Goal: Task Accomplishment & Management: Manage account settings

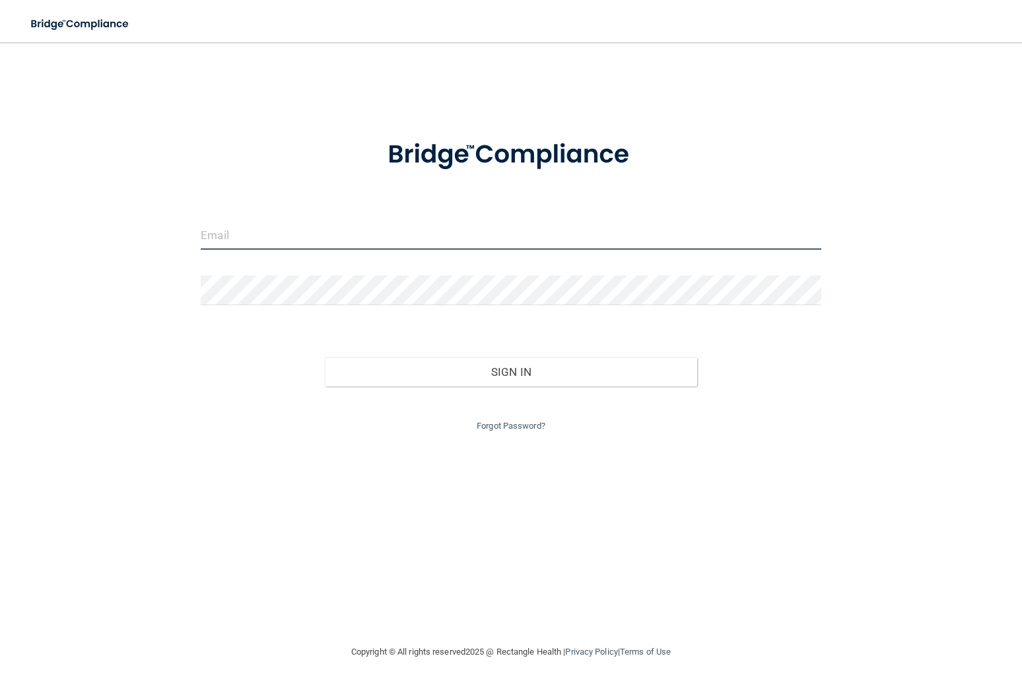
click at [310, 240] on input "email" at bounding box center [511, 235] width 621 height 30
type input "[EMAIL_ADDRESS][DOMAIN_NAME]"
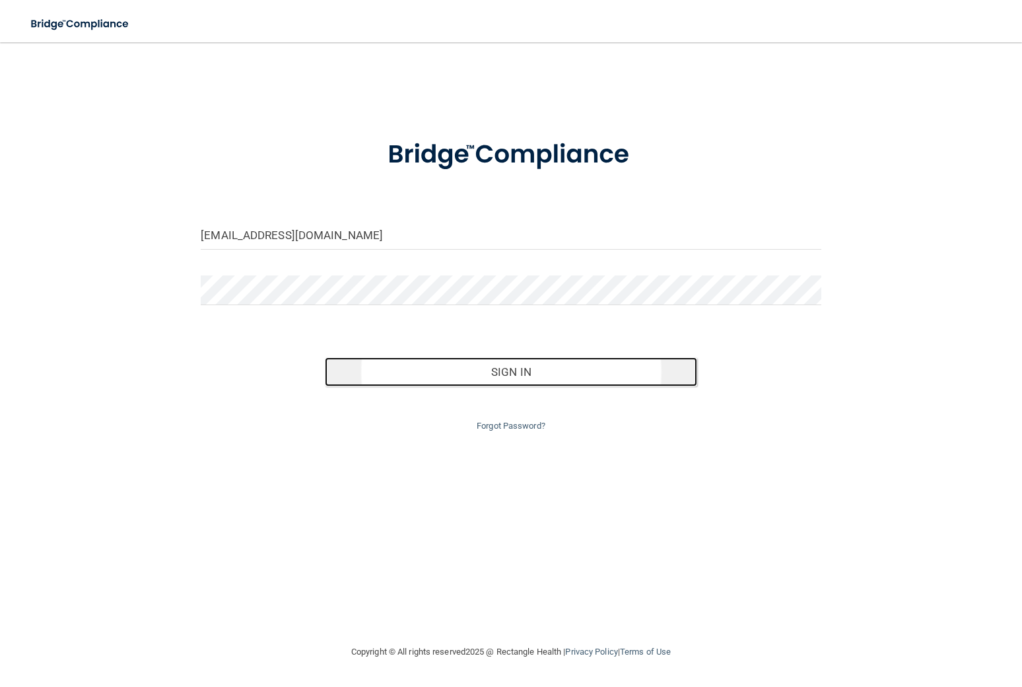
click at [408, 380] on button "Sign In" at bounding box center [511, 371] width 372 height 29
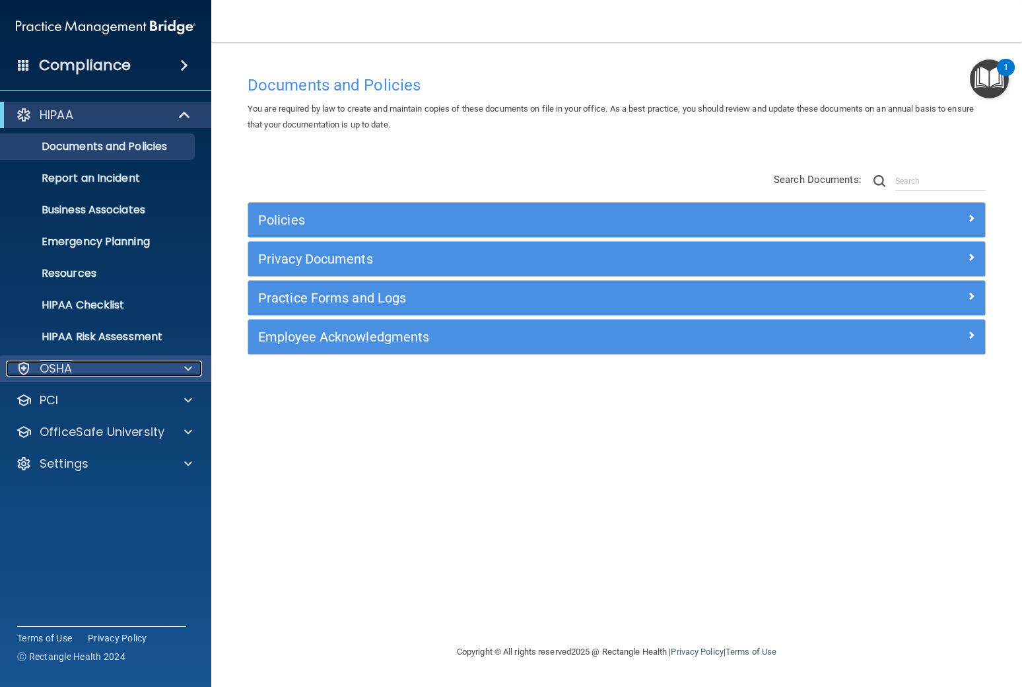
click at [44, 363] on p "OSHA" at bounding box center [56, 369] width 33 height 16
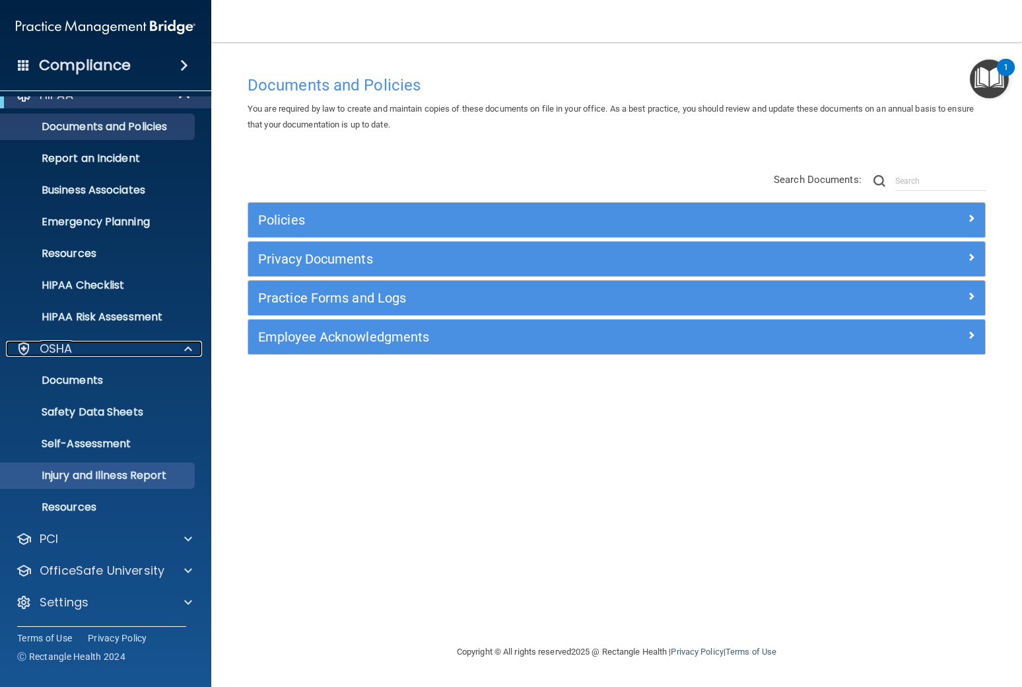
scroll to position [19, 0]
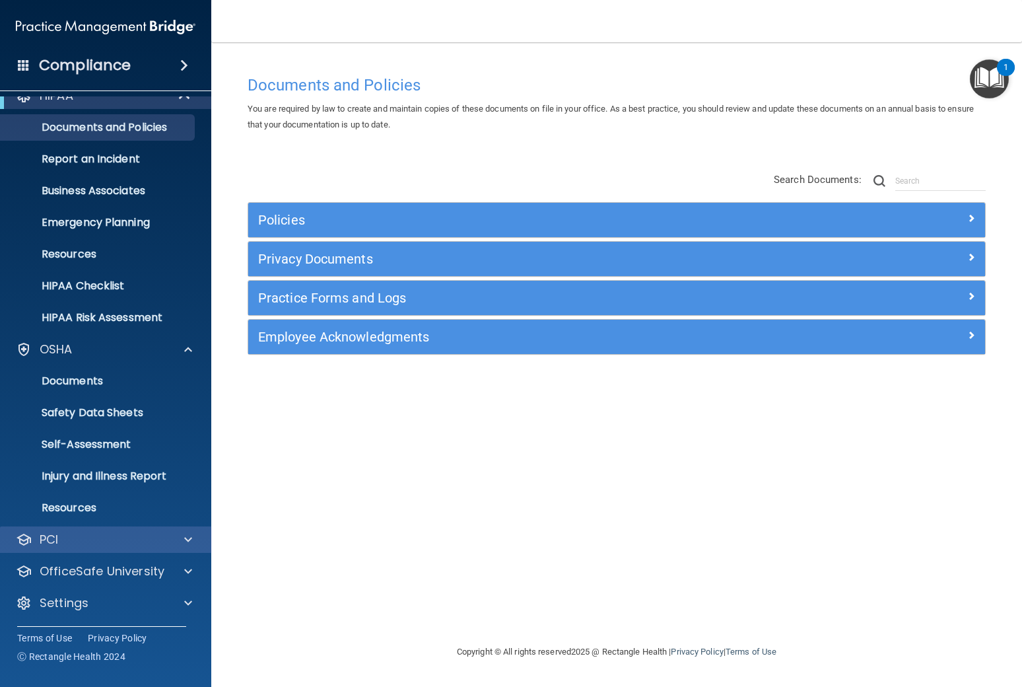
click at [62, 530] on div "PCI" at bounding box center [106, 539] width 212 height 26
click at [82, 541] on div "PCI" at bounding box center [88, 539] width 164 height 16
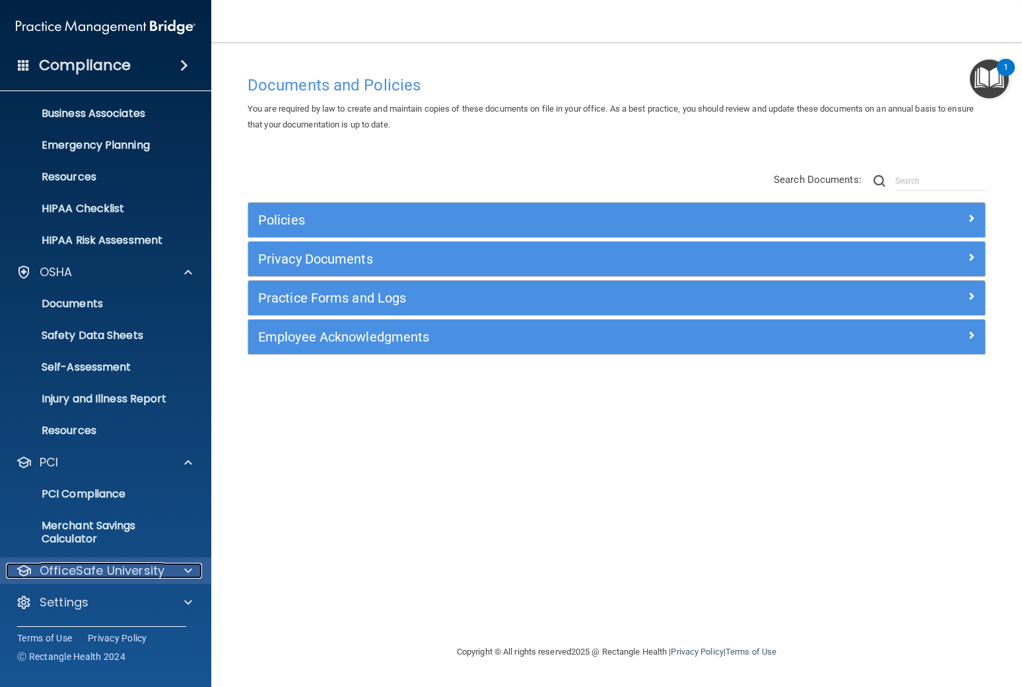
click at [90, 568] on p "OfficeSafe University" at bounding box center [102, 571] width 125 height 16
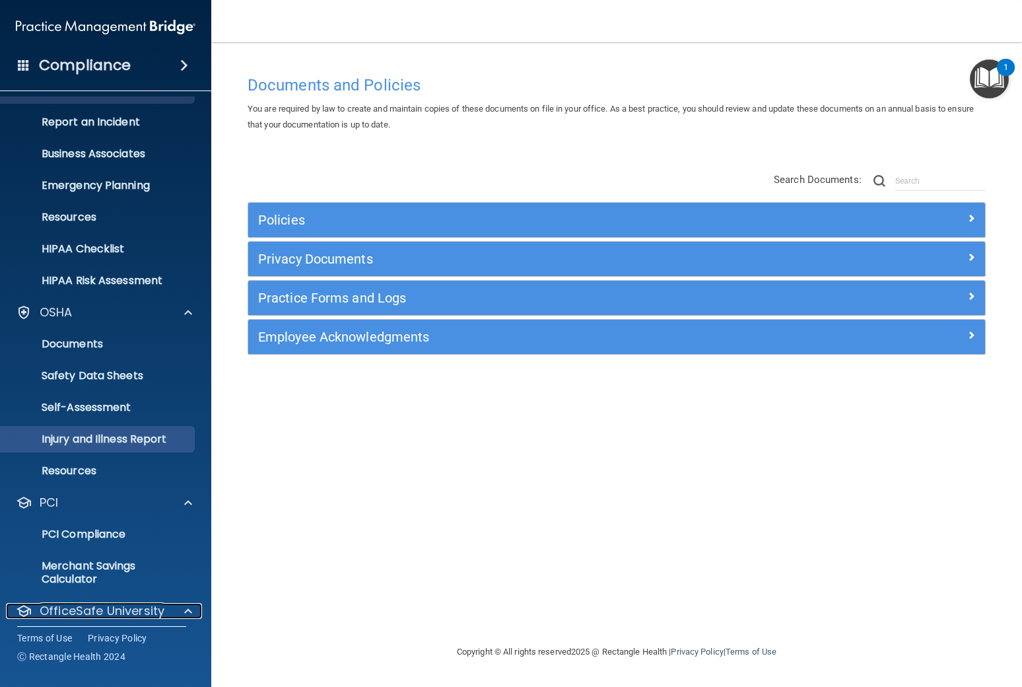
scroll to position [0, 0]
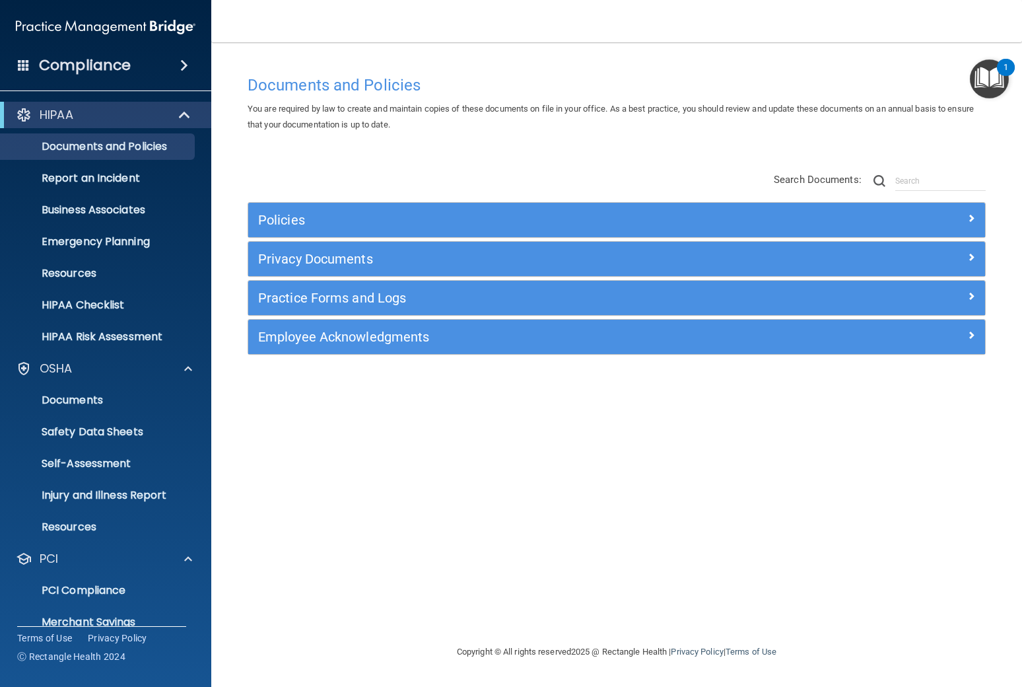
click at [24, 61] on span at bounding box center [24, 65] width 12 height 12
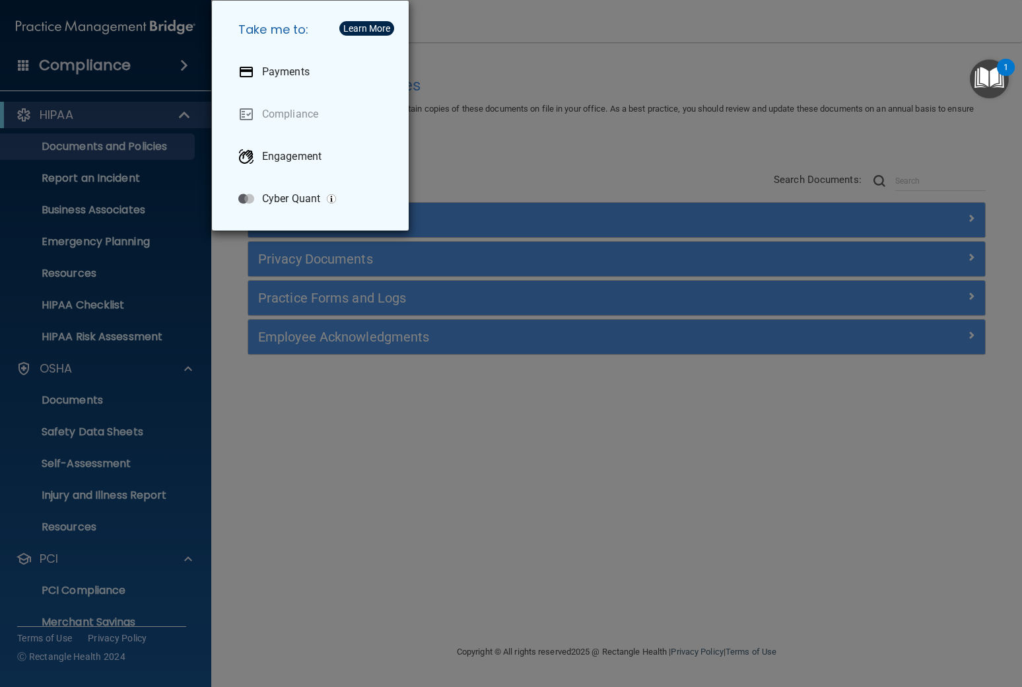
click at [73, 112] on div "Take me to: Payments Compliance Engagement Cyber Quant" at bounding box center [511, 343] width 1022 height 687
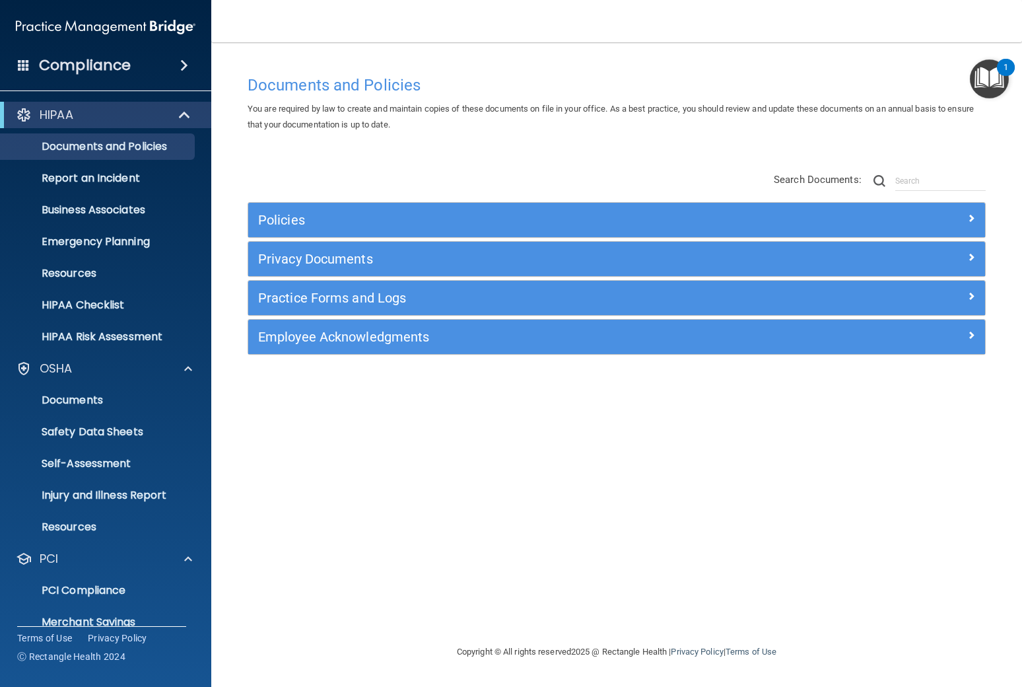
scroll to position [191, 0]
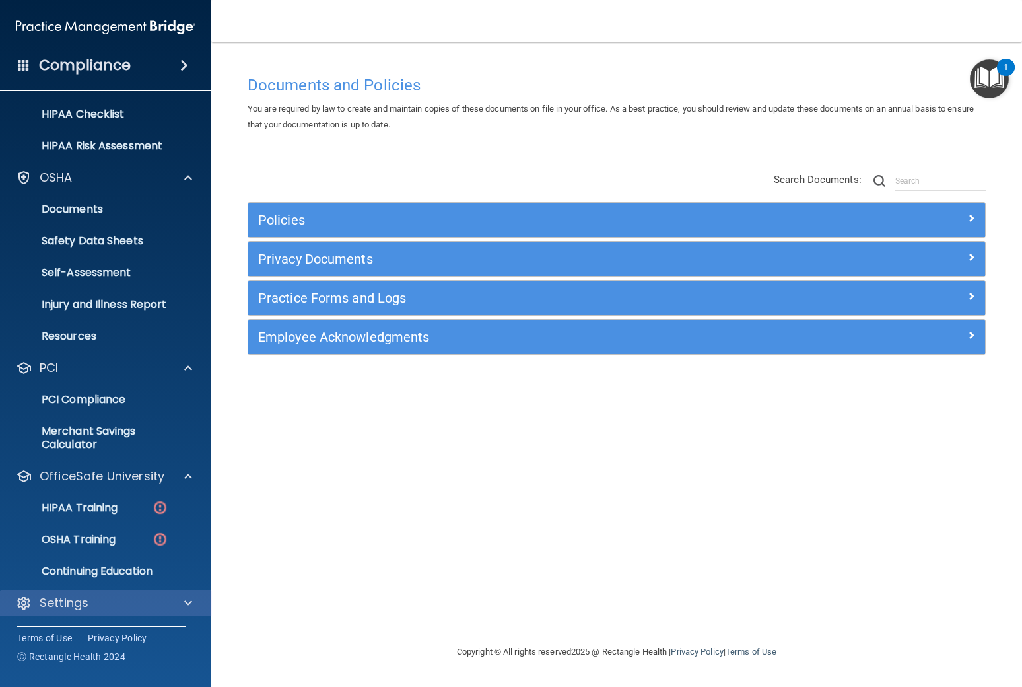
click at [74, 610] on div "Settings" at bounding box center [106, 603] width 212 height 26
click at [74, 576] on p "Continuing Education" at bounding box center [99, 571] width 180 height 13
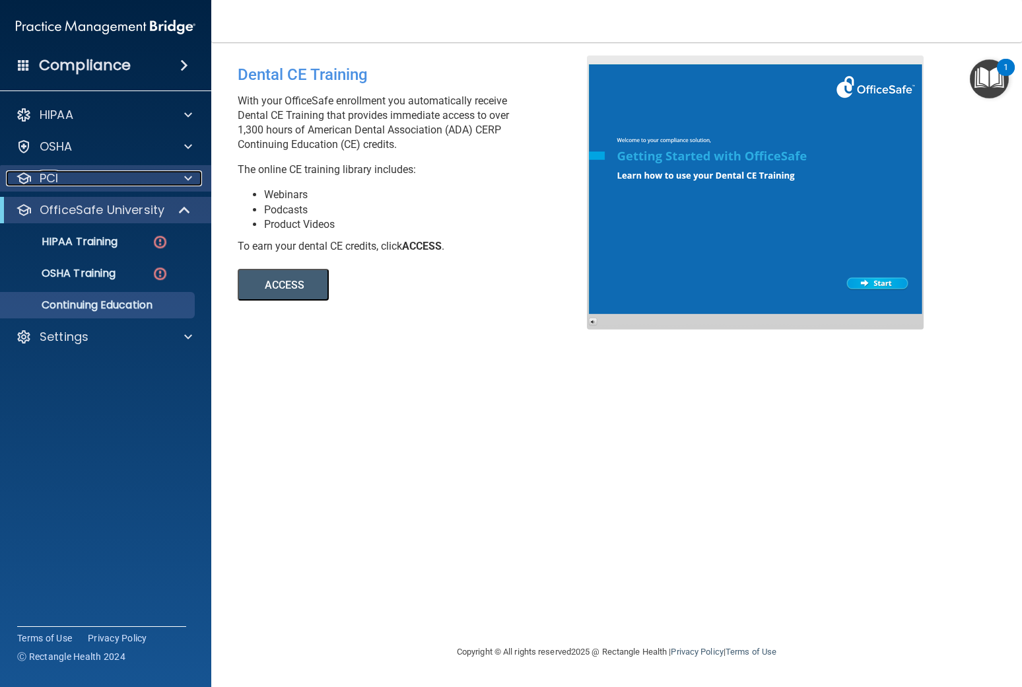
click at [56, 183] on p "PCI" at bounding box center [49, 178] width 18 height 16
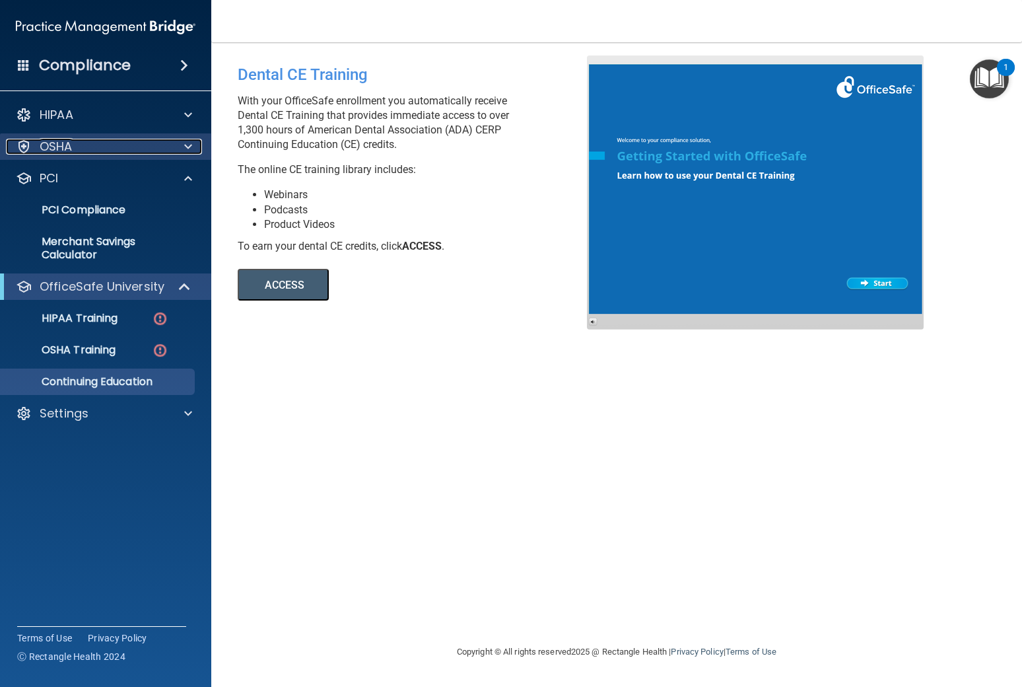
click at [53, 149] on p "OSHA" at bounding box center [56, 147] width 33 height 16
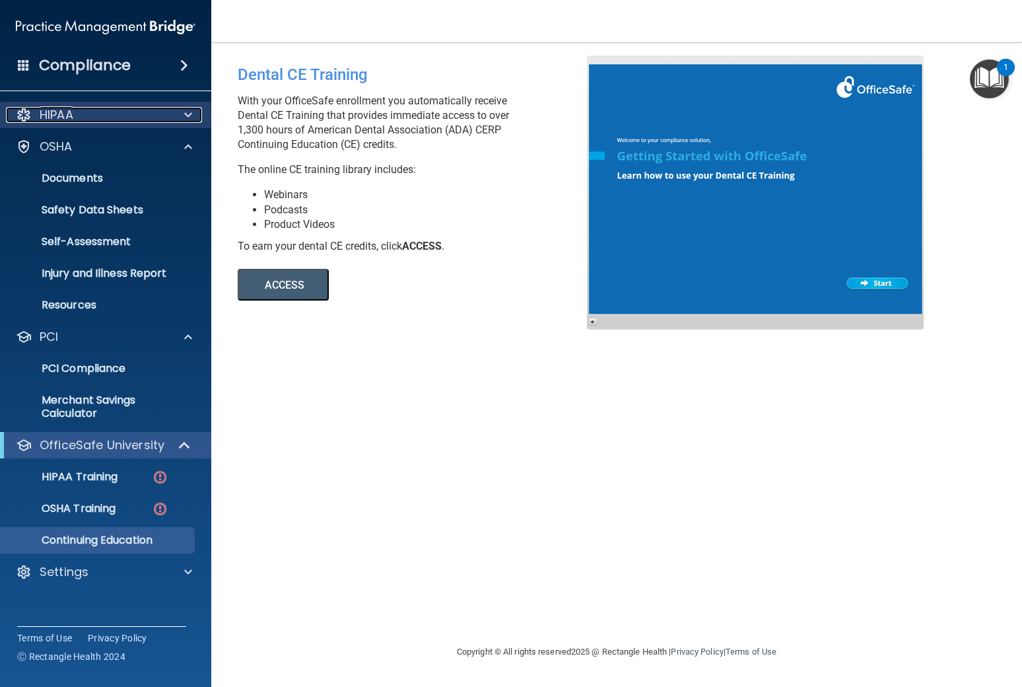
click at [63, 117] on p "HIPAA" at bounding box center [57, 115] width 34 height 16
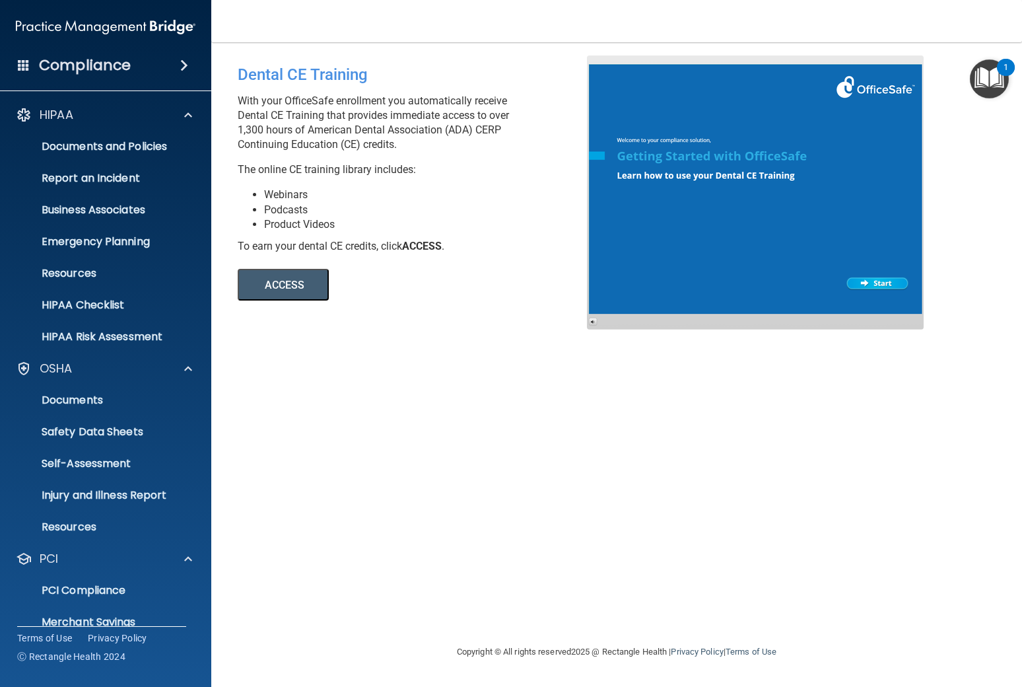
click at [157, 67] on div "Compliance" at bounding box center [105, 65] width 211 height 29
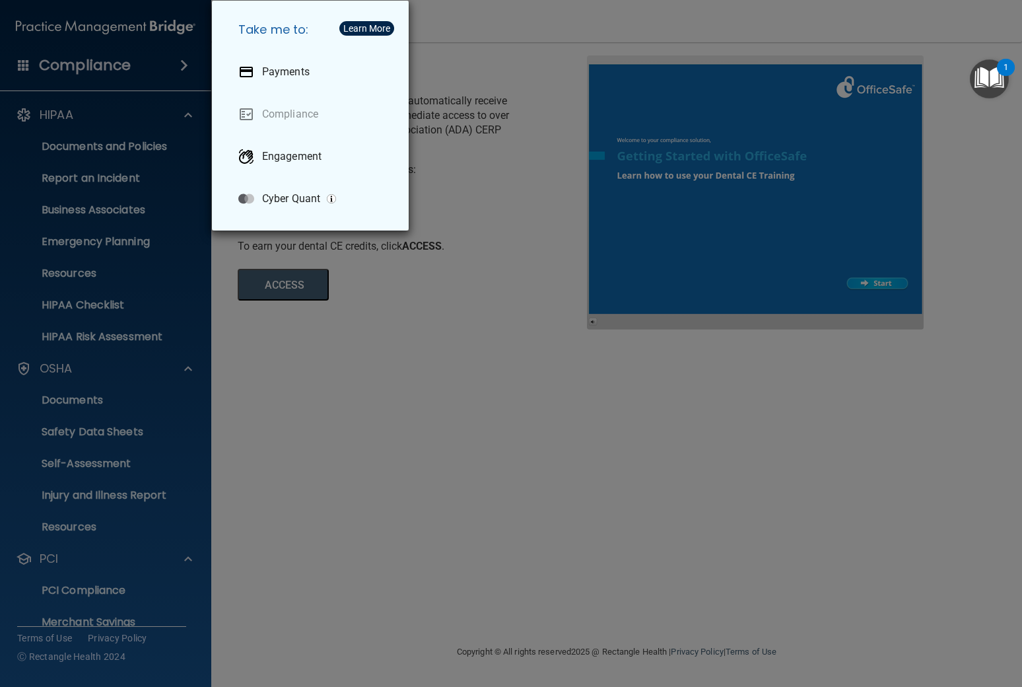
click at [138, 67] on div "Take me to: Payments Compliance Engagement Cyber Quant" at bounding box center [511, 343] width 1022 height 687
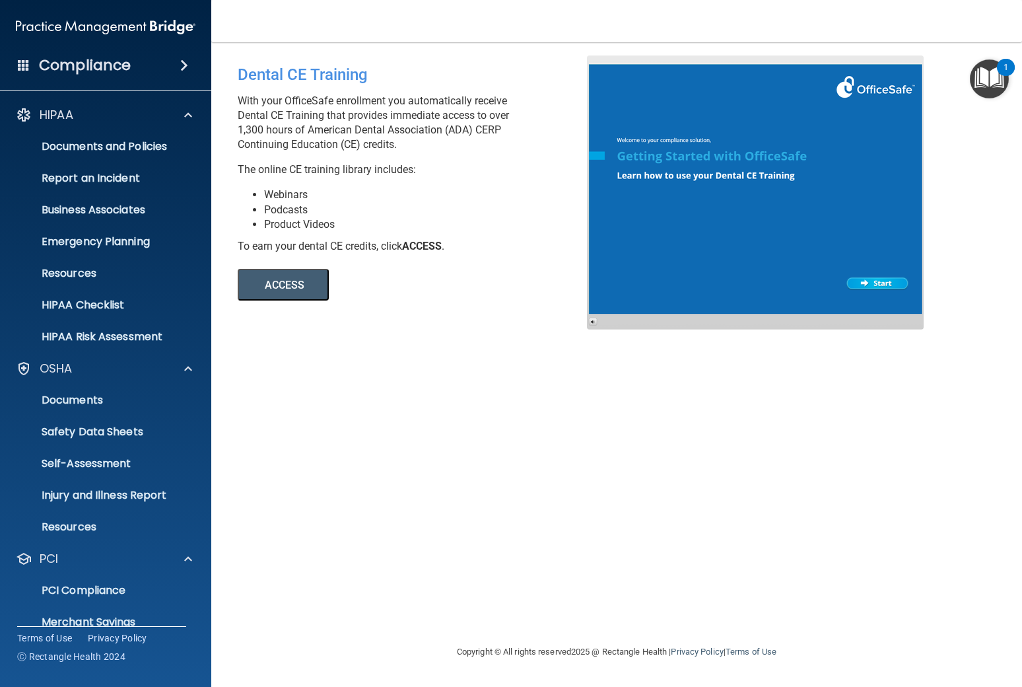
click at [20, 63] on span at bounding box center [24, 65] width 12 height 12
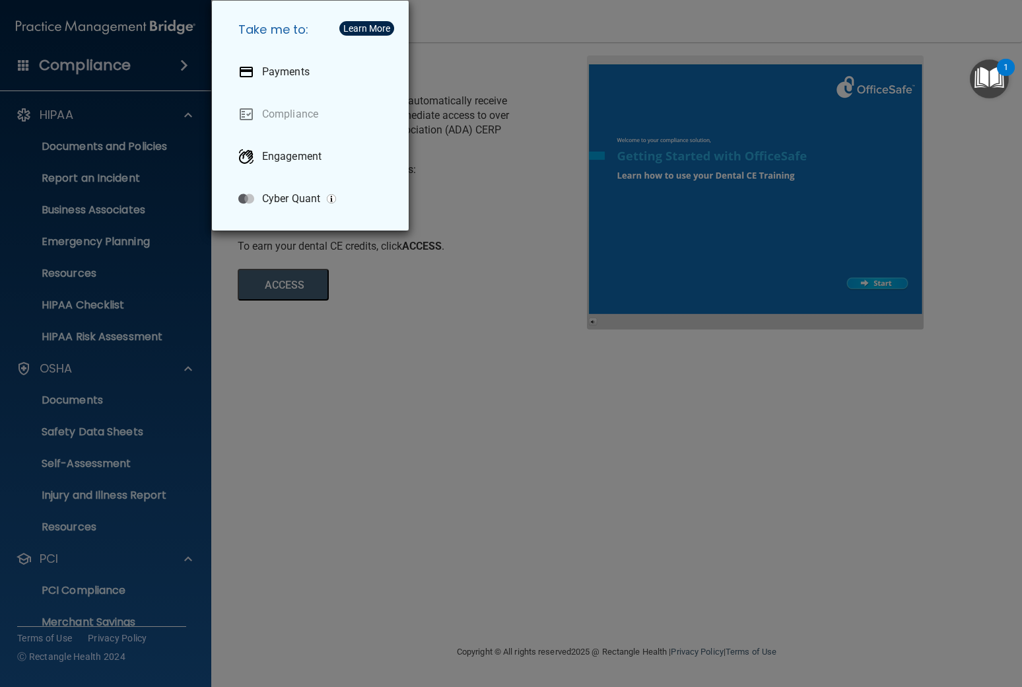
click at [100, 355] on div "Take me to: Payments Compliance Engagement Cyber Quant" at bounding box center [511, 343] width 1022 height 687
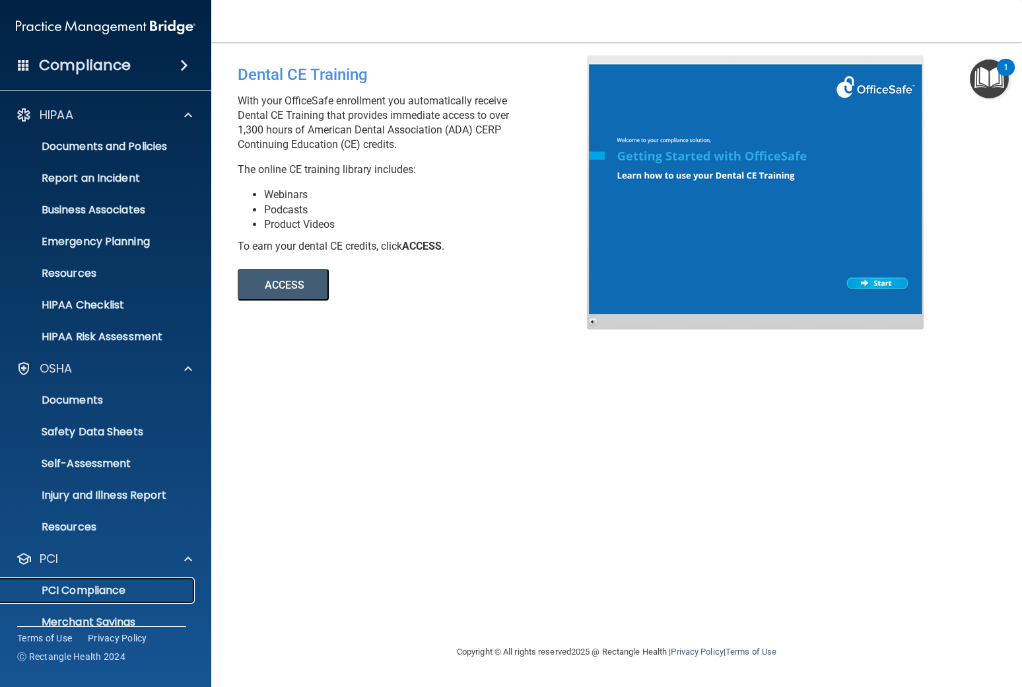
click at [73, 589] on p "PCI Compliance" at bounding box center [99, 590] width 180 height 13
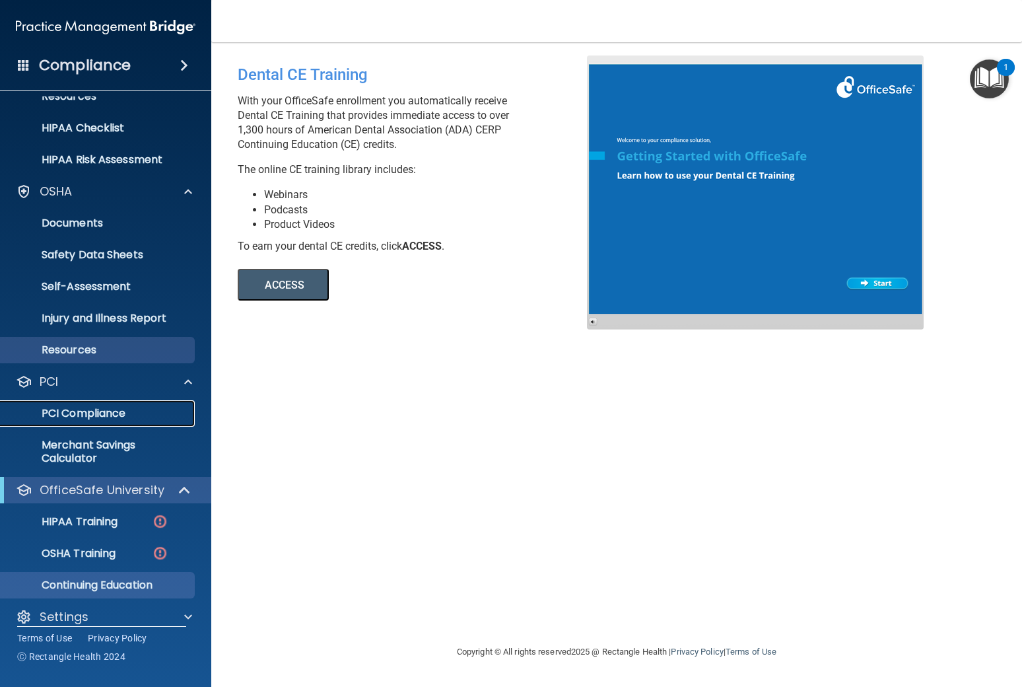
scroll to position [191, 0]
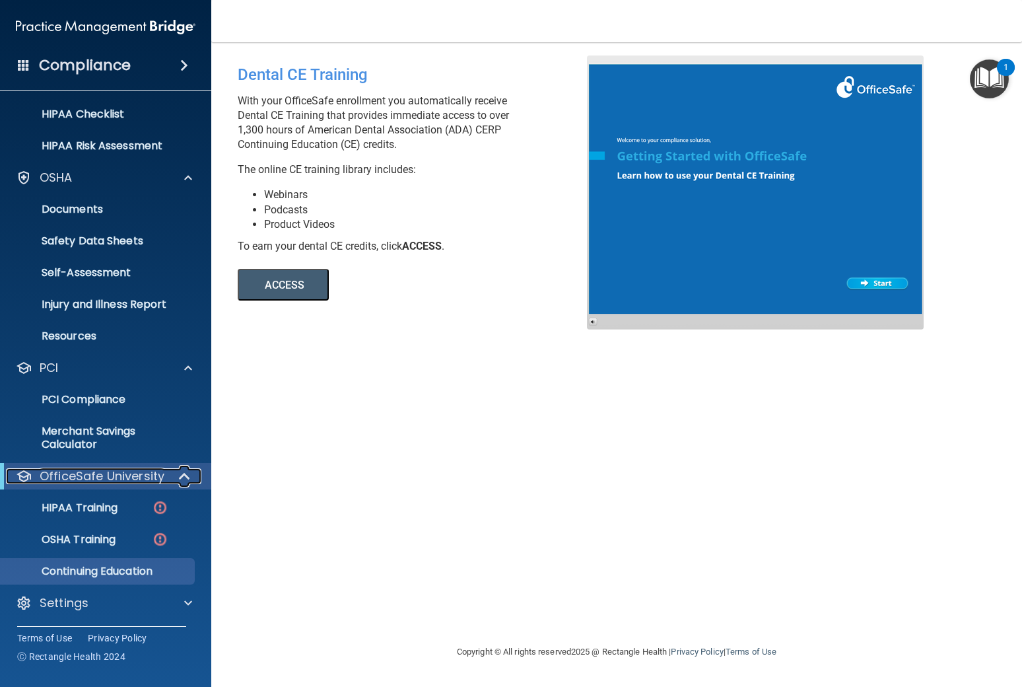
click at [94, 478] on p "OfficeSafe University" at bounding box center [102, 476] width 125 height 16
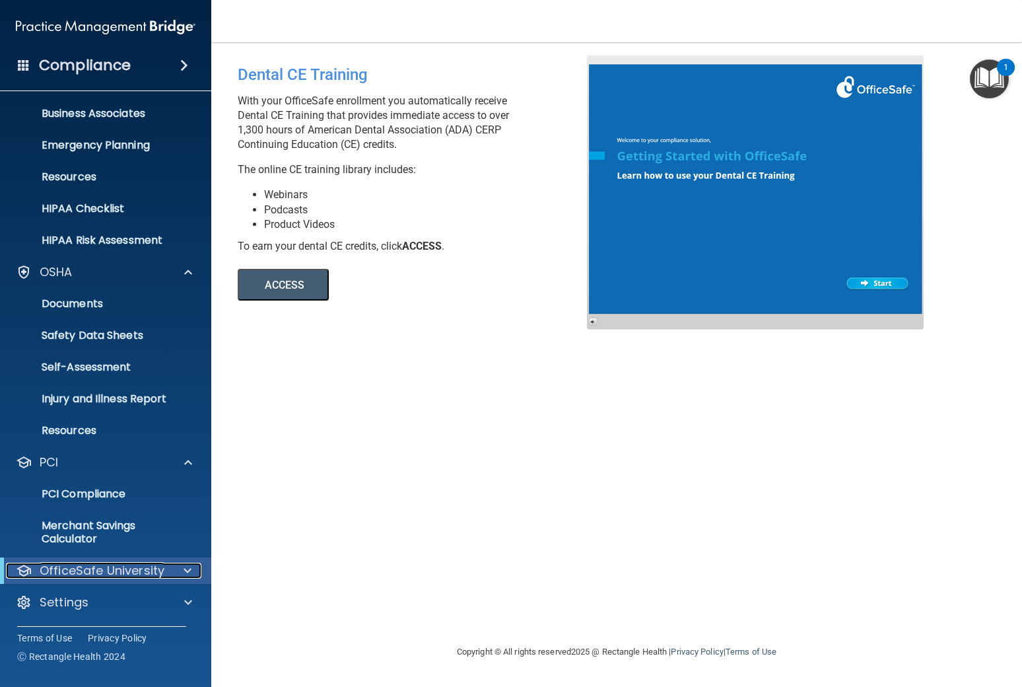
scroll to position [96, 0]
click at [65, 599] on p "Settings" at bounding box center [64, 602] width 49 height 16
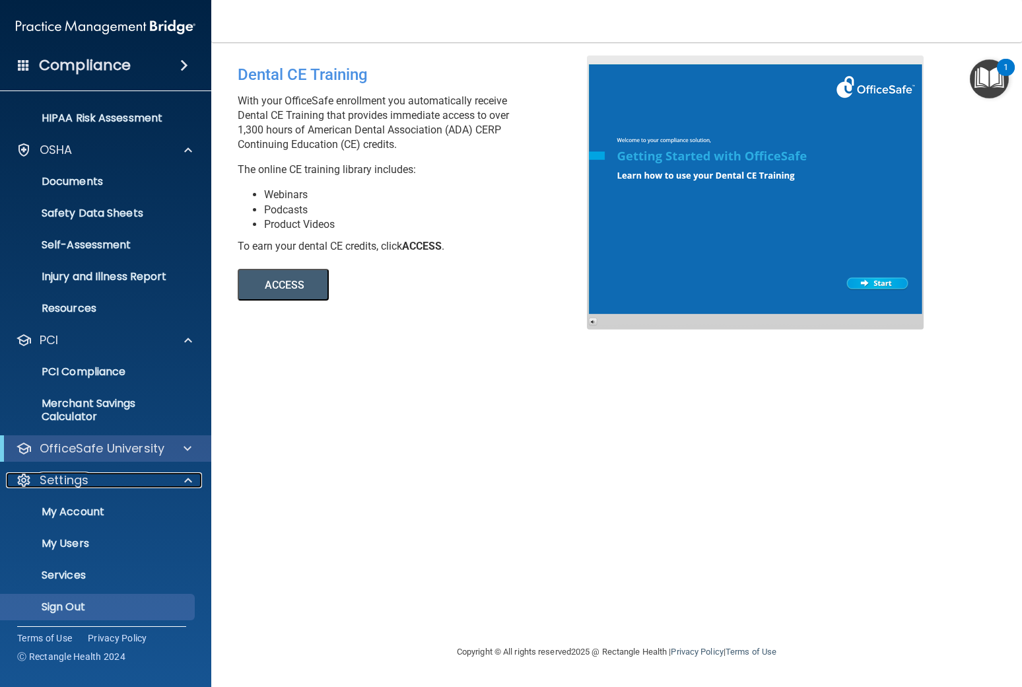
scroll to position [223, 0]
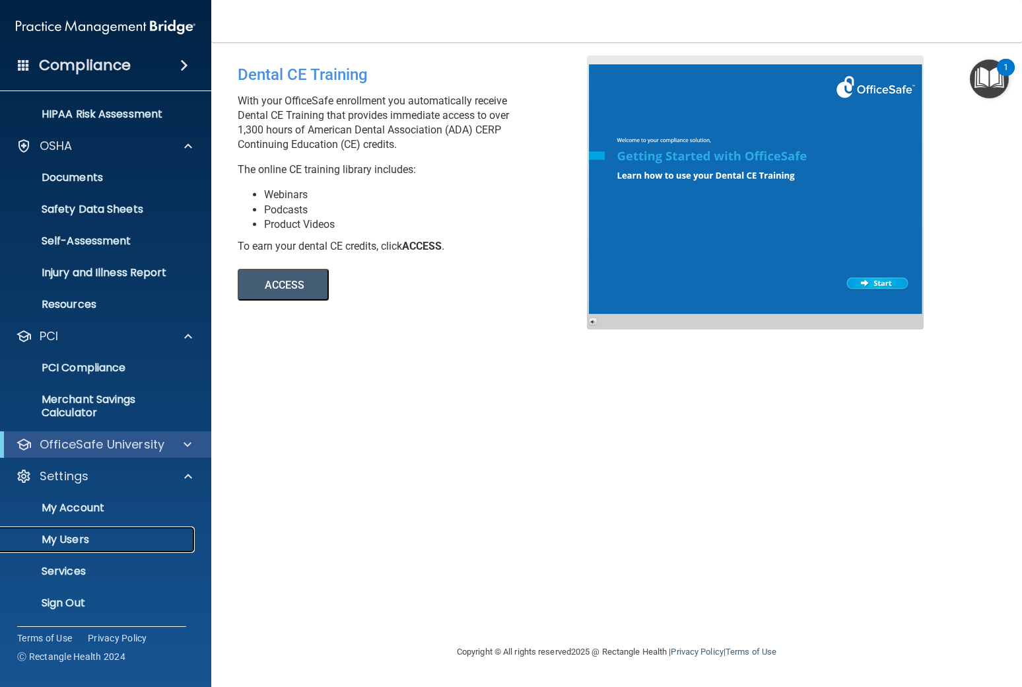
click at [79, 548] on link "My Users" at bounding box center [91, 539] width 208 height 26
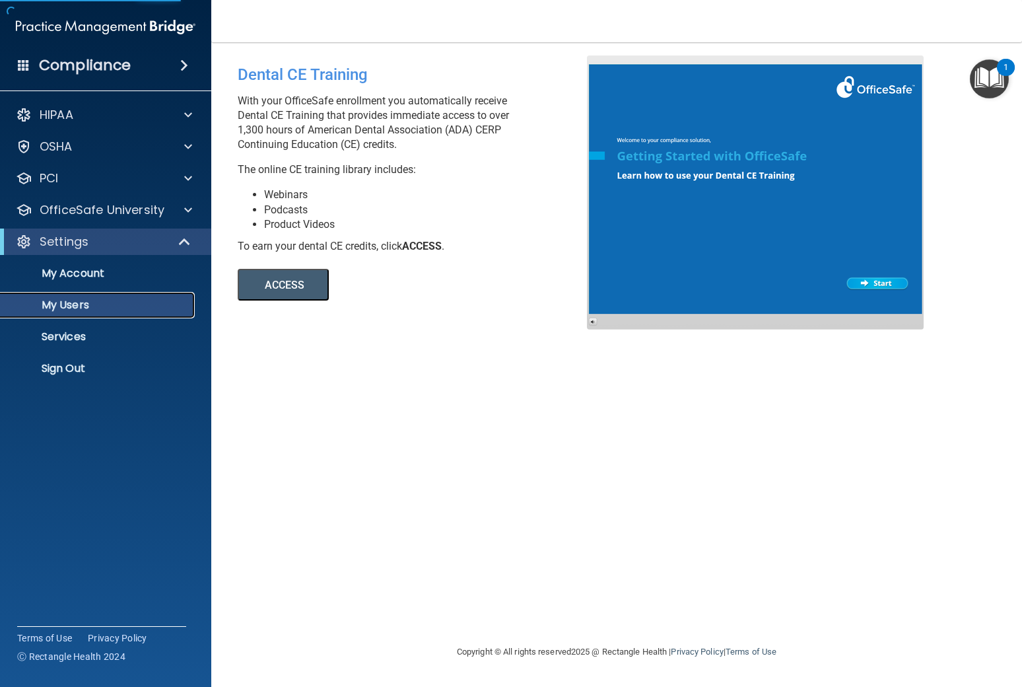
select select "20"
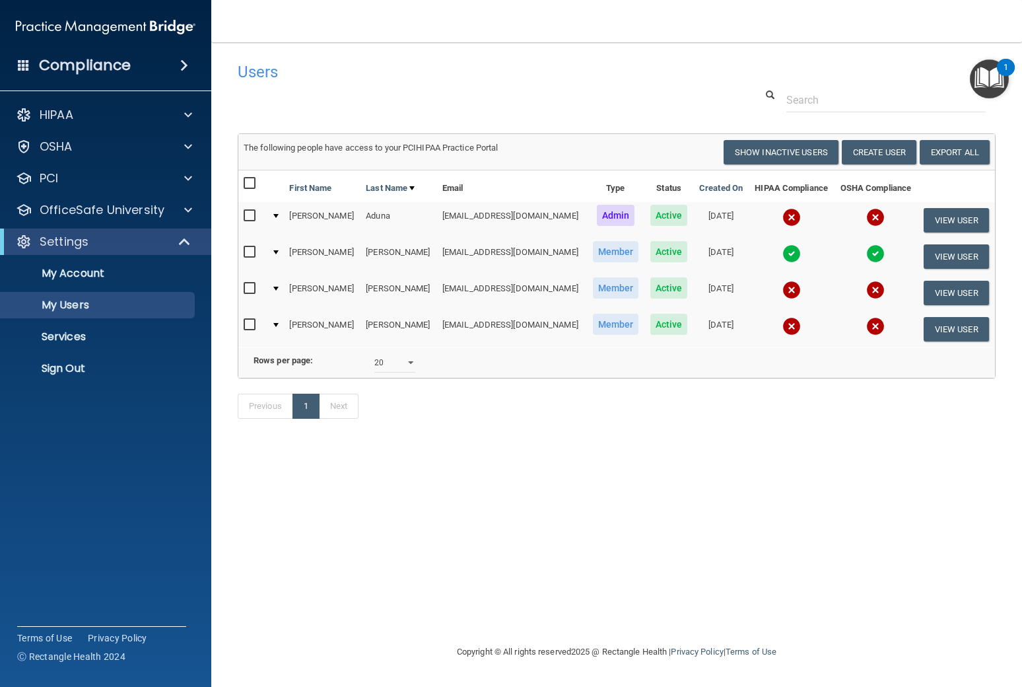
click at [251, 252] on input "checkbox" at bounding box center [251, 252] width 15 height 11
checkbox input "true"
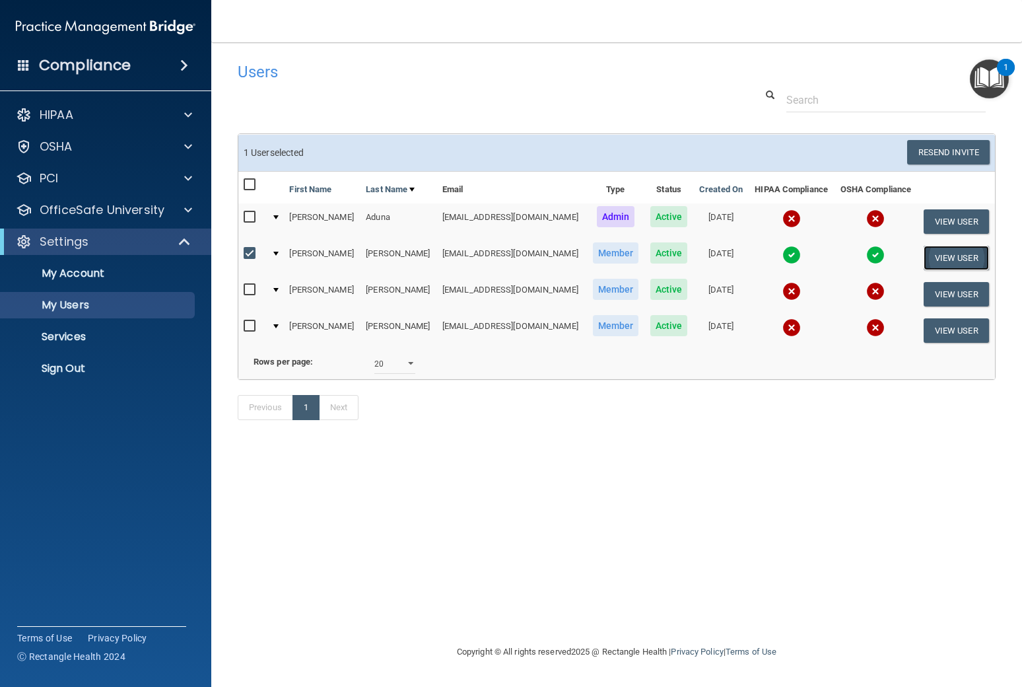
click at [959, 260] on button "View User" at bounding box center [956, 258] width 65 height 24
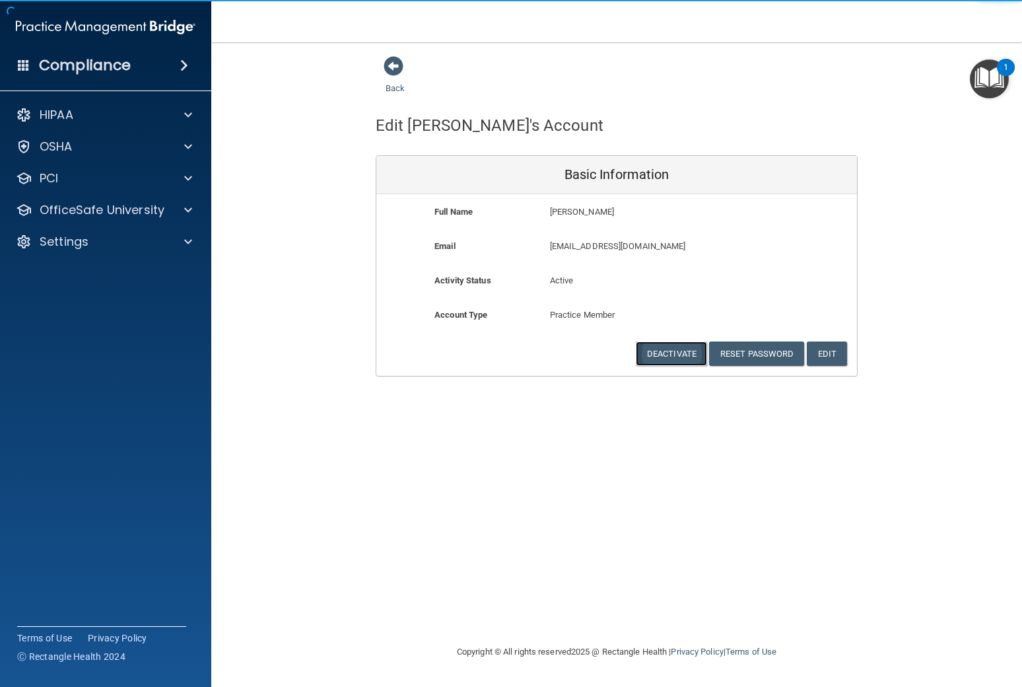
click at [685, 354] on button "Deactivate" at bounding box center [671, 353] width 71 height 24
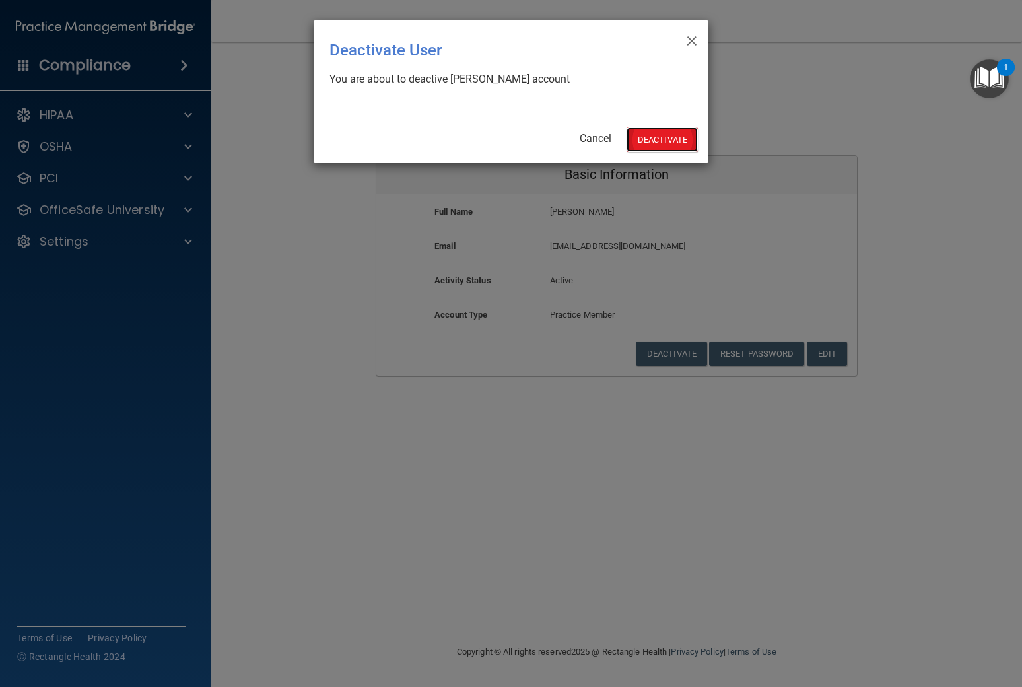
click at [654, 141] on button "Deactivate" at bounding box center [662, 139] width 71 height 24
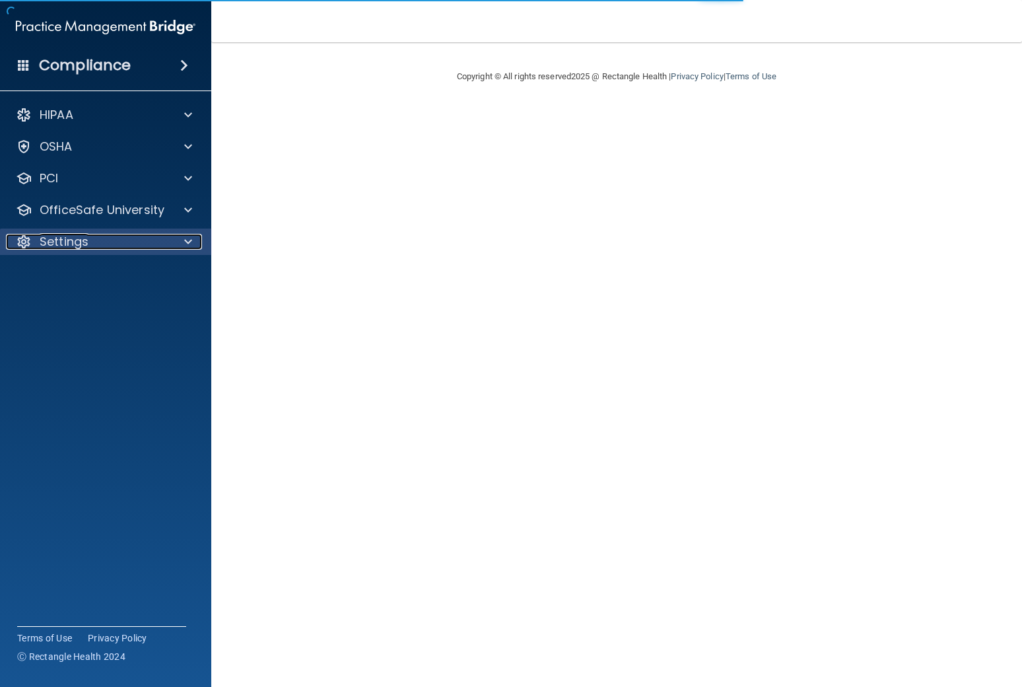
click at [136, 240] on div "Settings" at bounding box center [88, 242] width 164 height 16
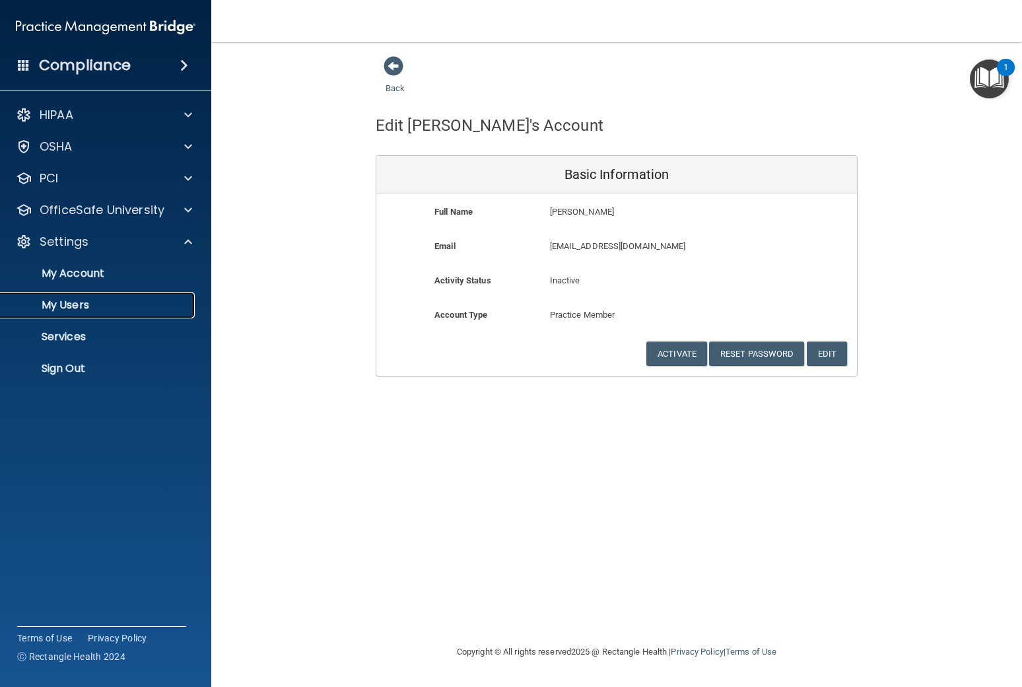
click at [98, 306] on p "My Users" at bounding box center [99, 304] width 180 height 13
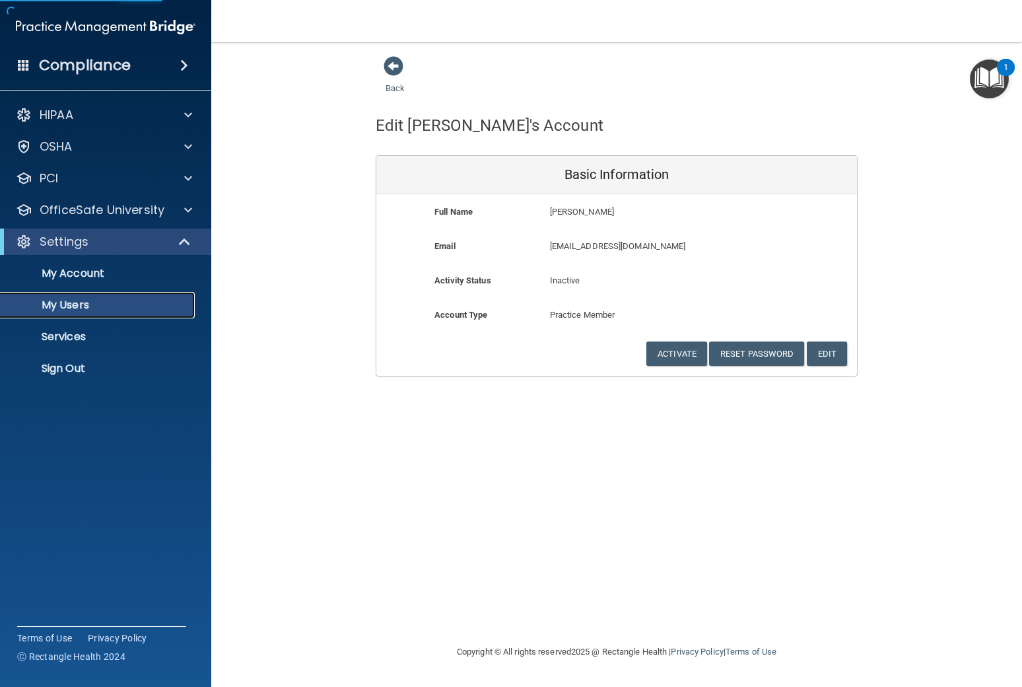
select select "20"
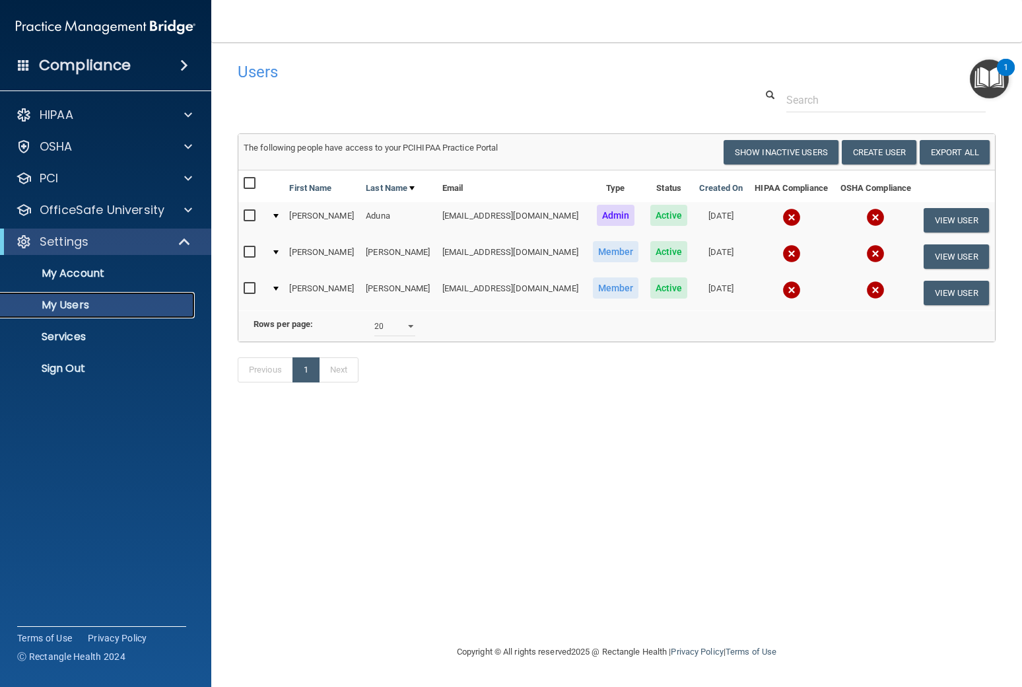
scroll to position [0, 5]
